Goal: Transaction & Acquisition: Purchase product/service

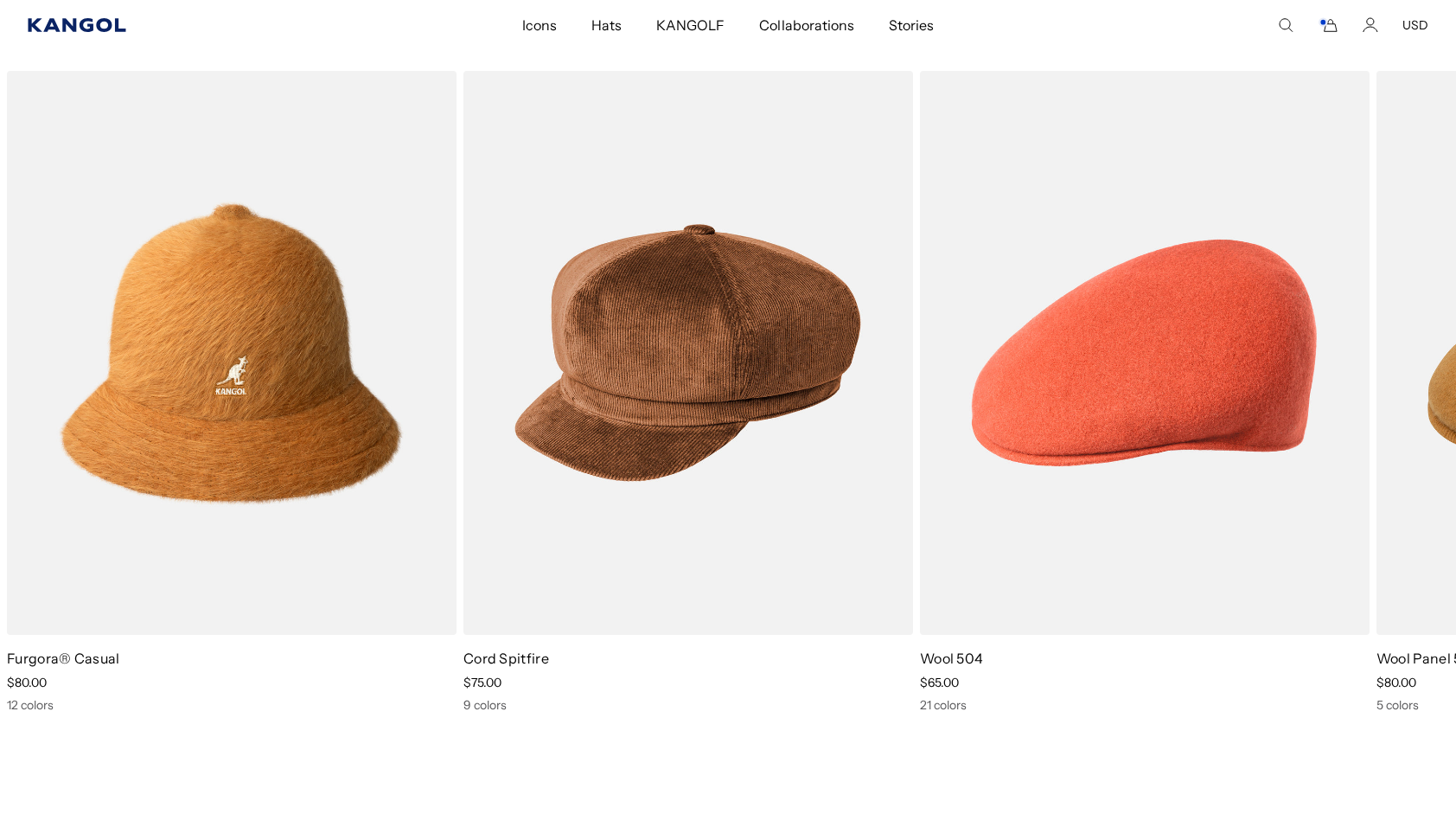
click at [66, 26] on icon "Kangol" at bounding box center [77, 24] width 100 height 13
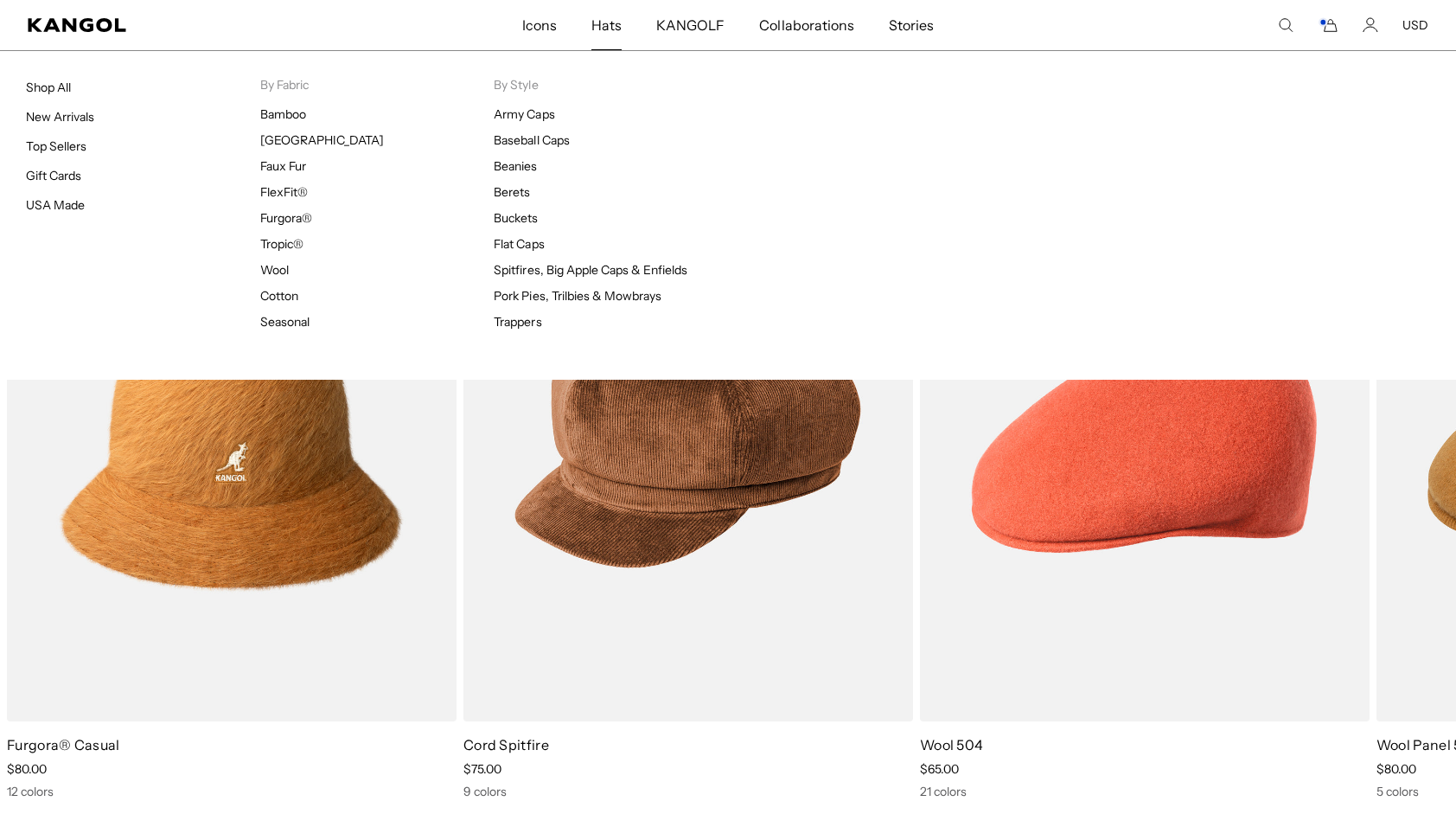
scroll to position [0, 356]
click at [66, 116] on link "New Arrivals" at bounding box center [60, 116] width 68 height 15
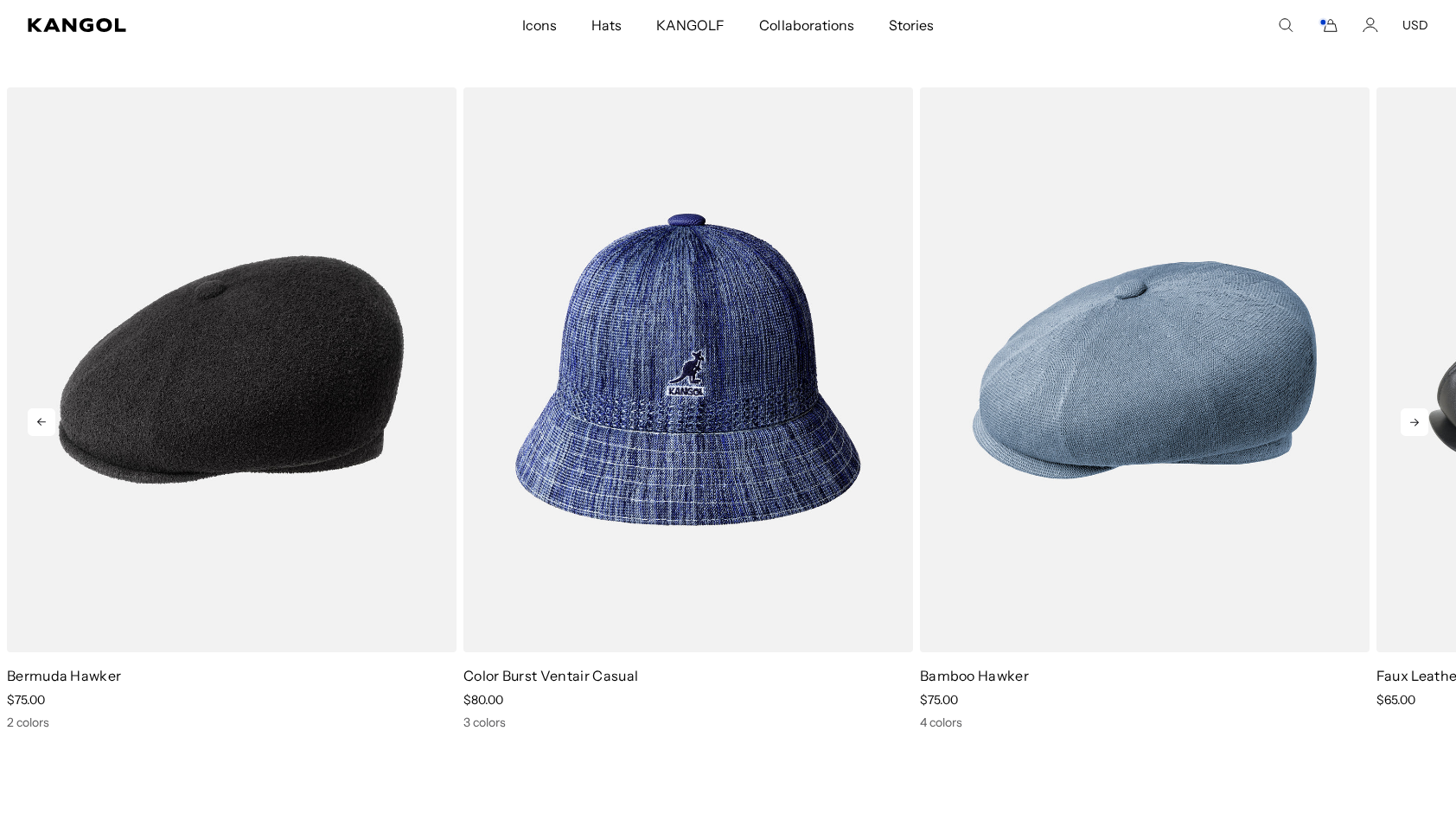
click at [1422, 426] on icon at bounding box center [1414, 421] width 28 height 28
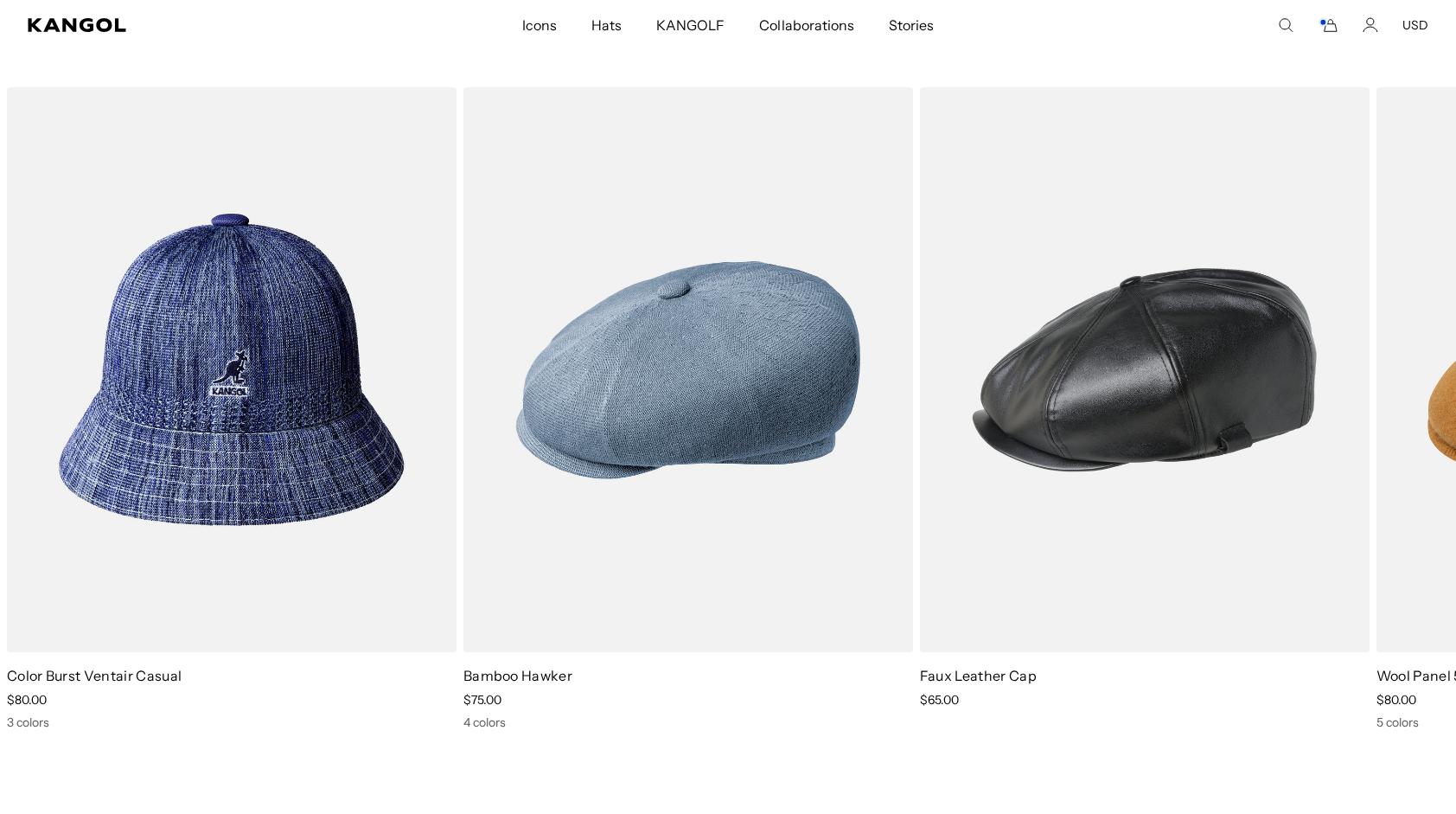
scroll to position [0, 356]
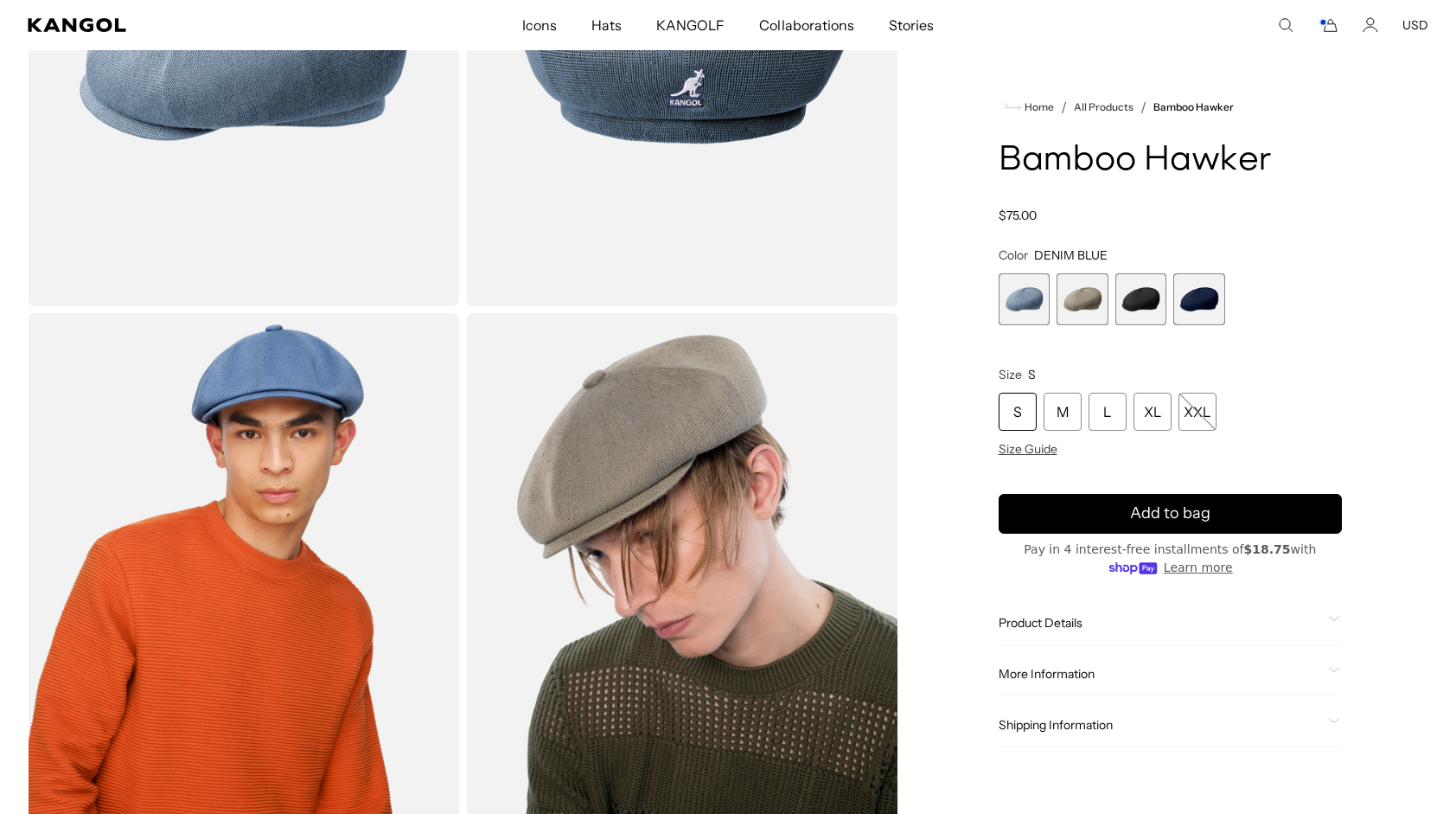
click at [1148, 301] on span "3 of 4" at bounding box center [1141, 299] width 52 height 52
